Goal: Navigation & Orientation: Find specific page/section

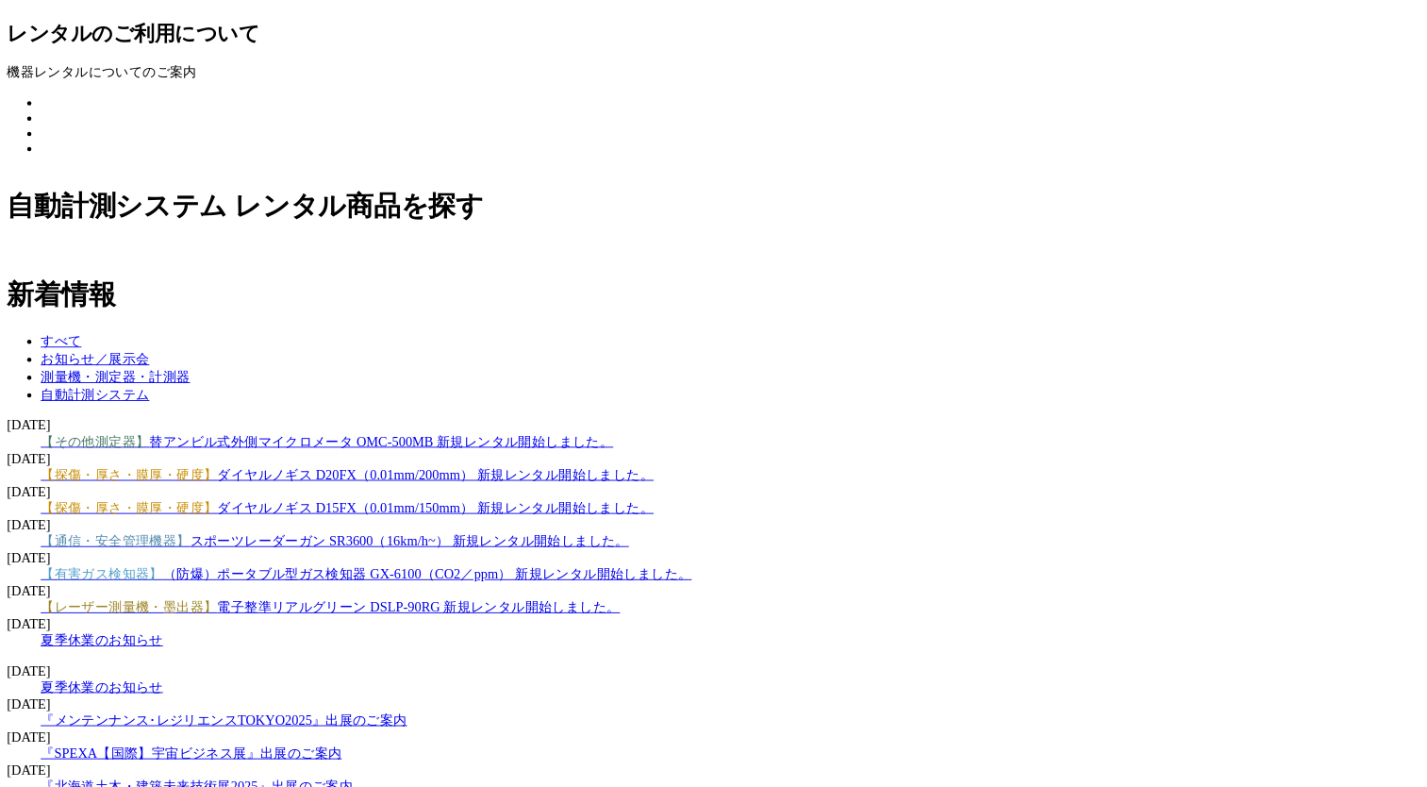
scroll to position [1371, 0]
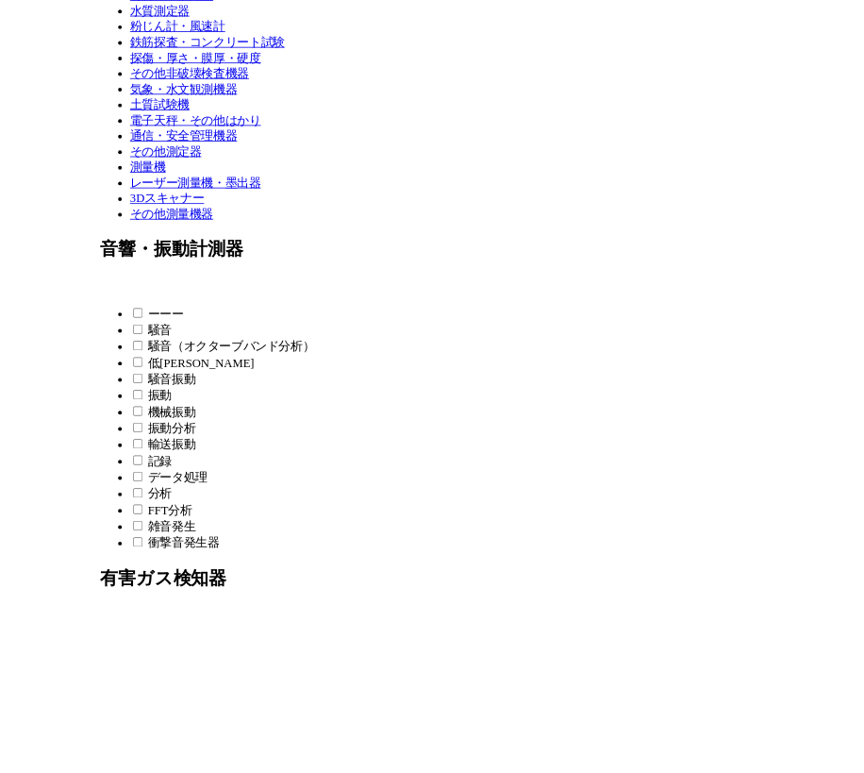
scroll to position [505, 0]
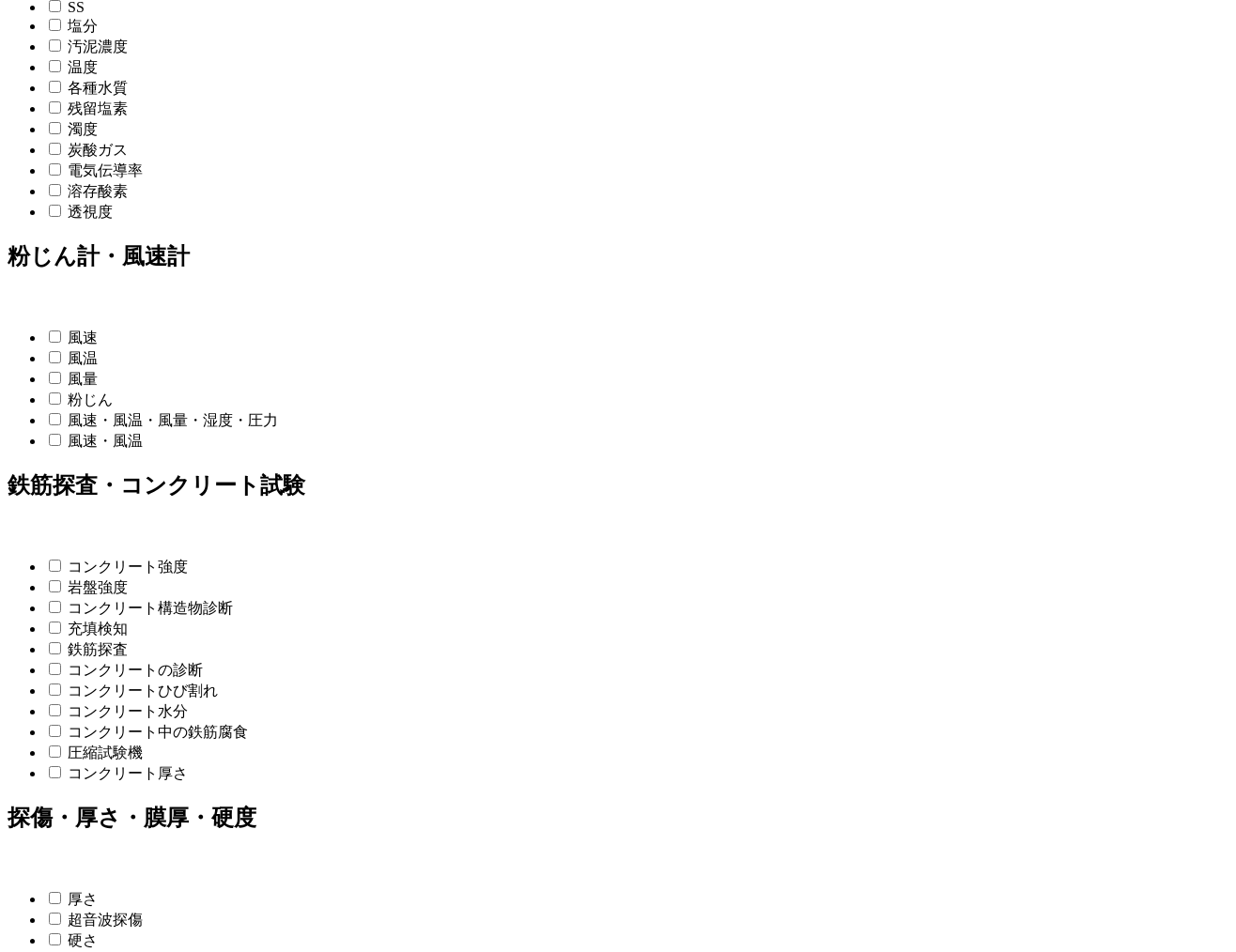
scroll to position [1621, 0]
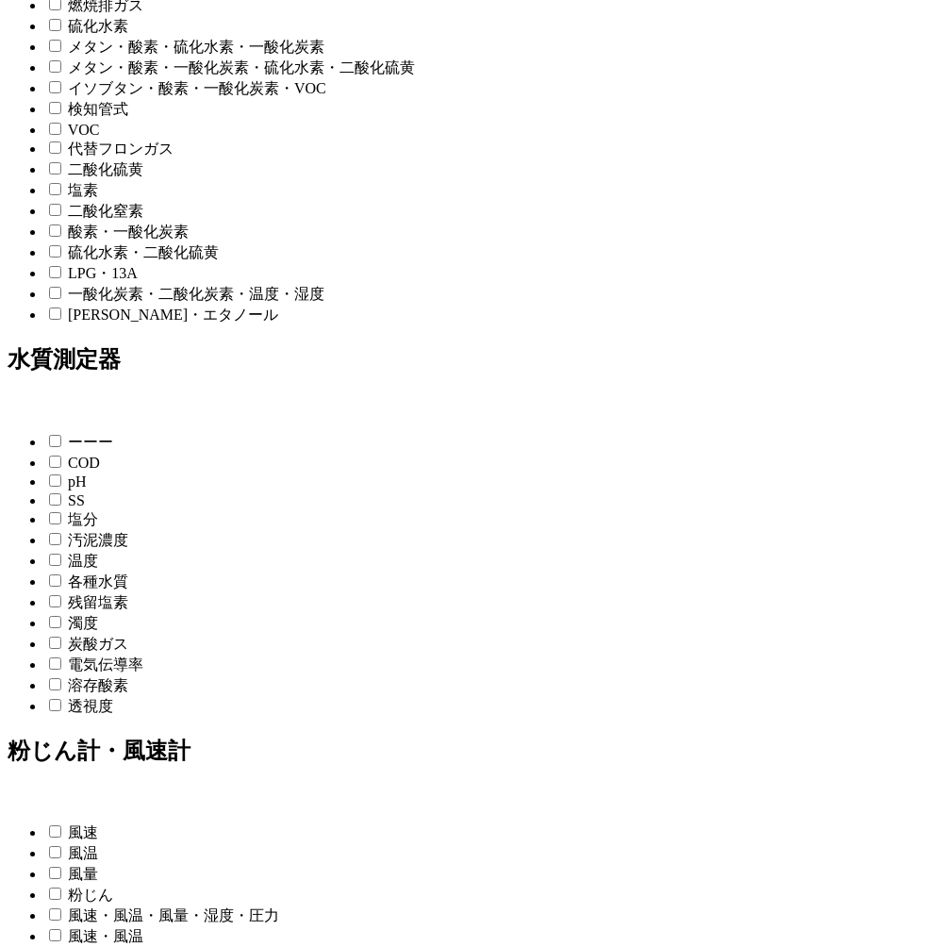
scroll to position [1135, 0]
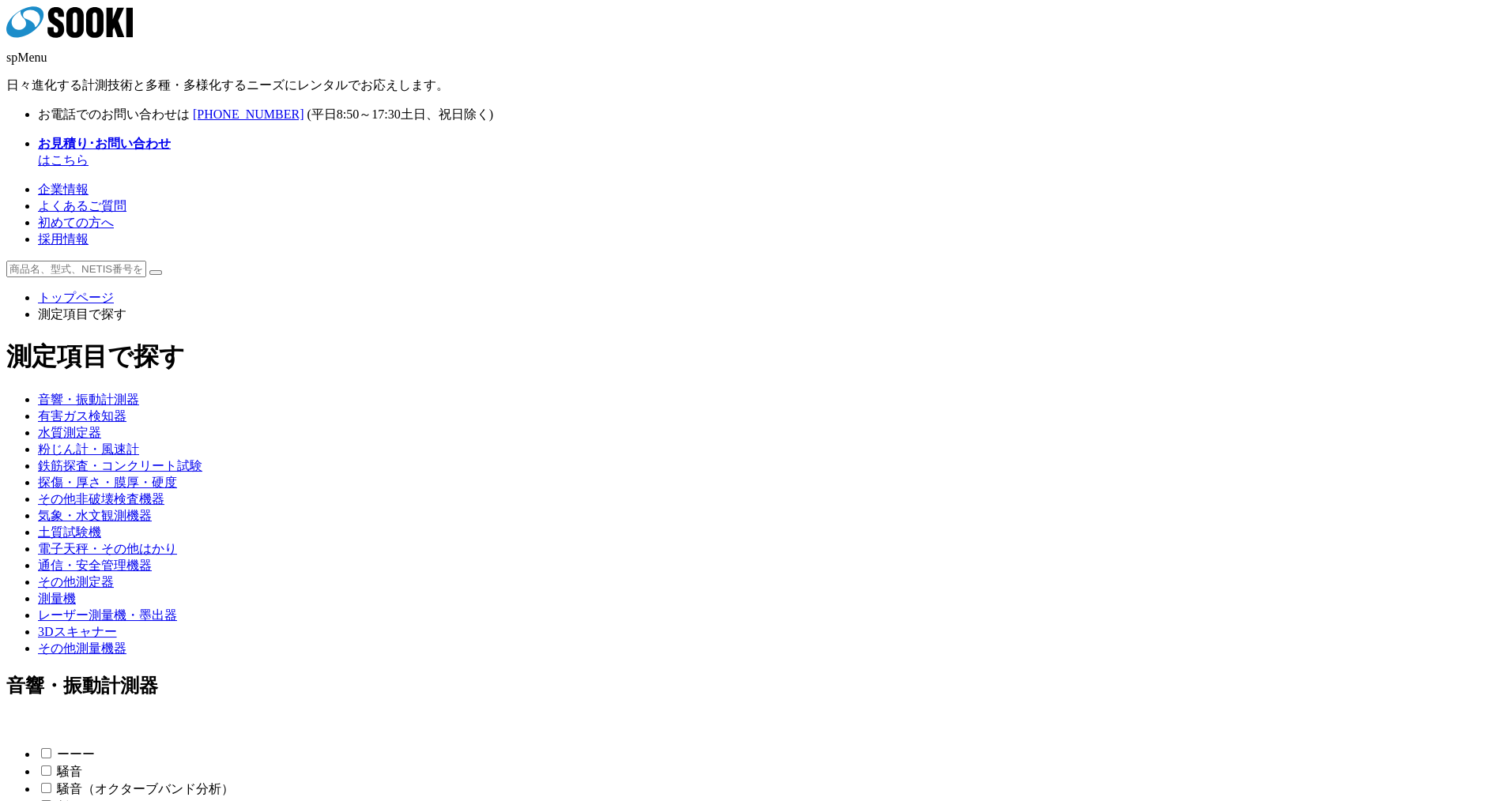
scroll to position [421, 0]
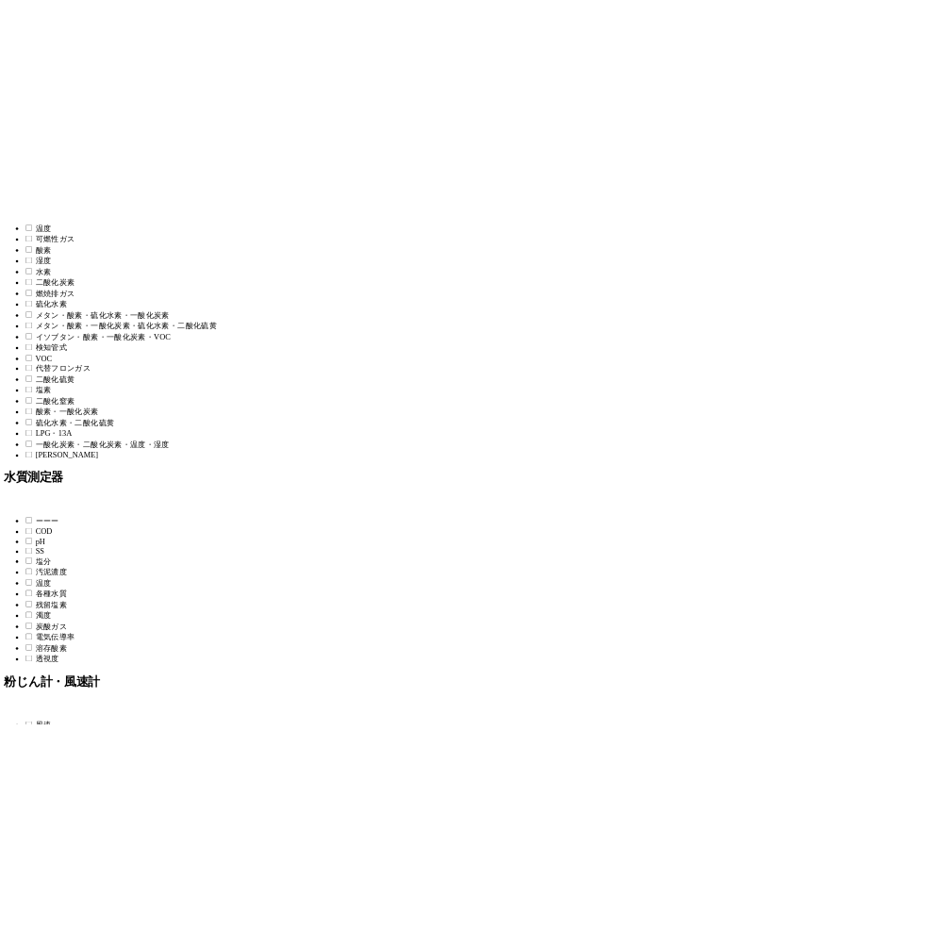
scroll to position [1257, 0]
